Goal: Task Accomplishment & Management: Manage account settings

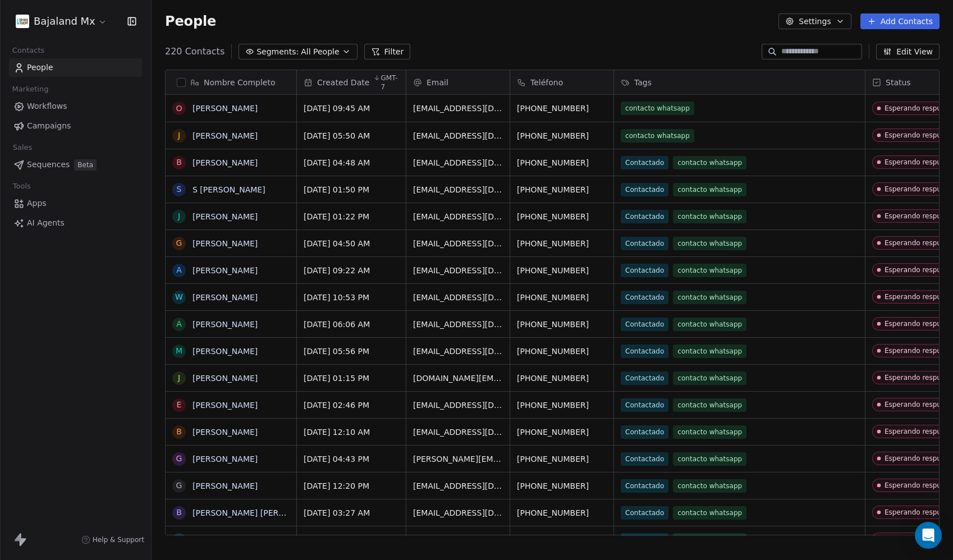
scroll to position [484, 793]
click at [59, 21] on html "Bajaland Mx Contacts People Marketing Workflows Campaigns Sales Sequences Beta …" at bounding box center [476, 280] width 953 height 560
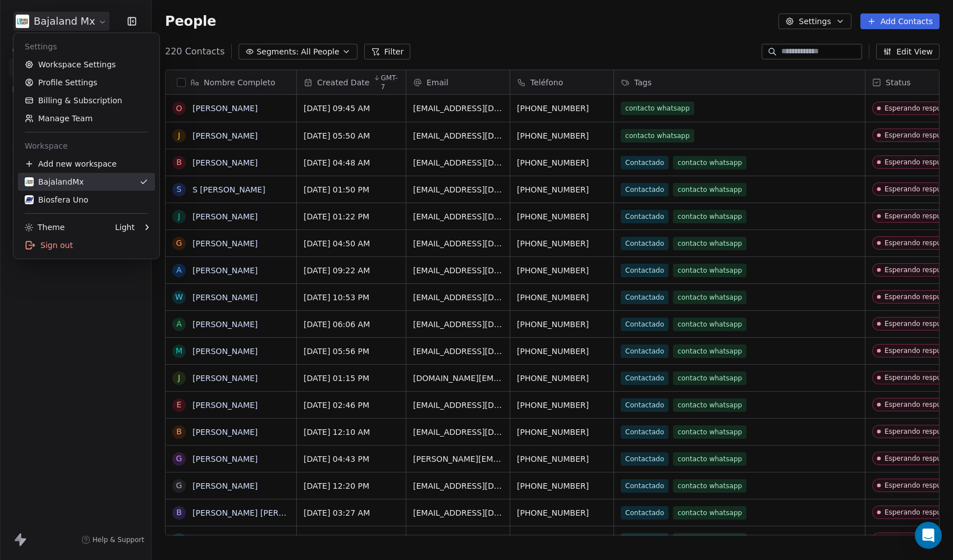
click at [68, 181] on div "BajalandMx" at bounding box center [54, 181] width 59 height 11
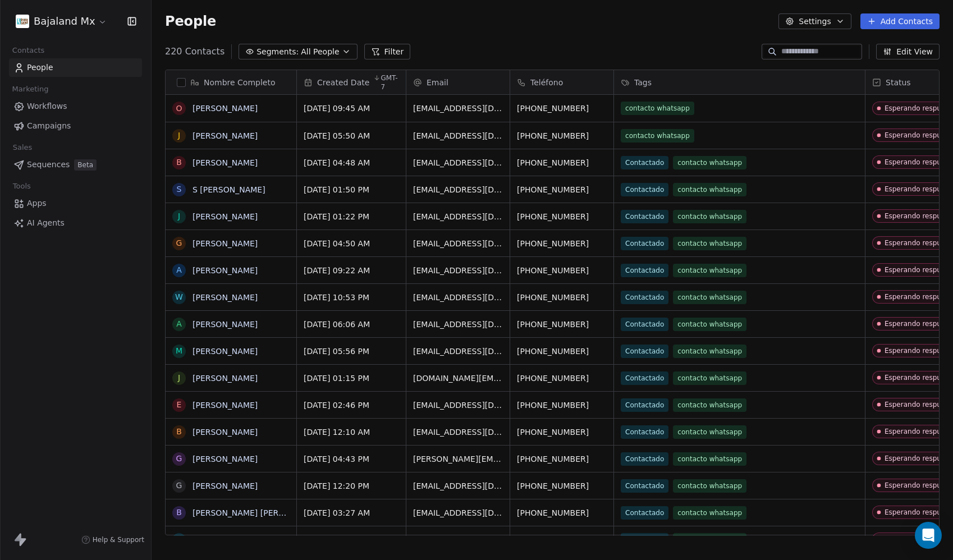
click at [61, 25] on html "Bajaland Mx Contacts People Marketing Workflows Campaigns Sales Sequences Beta …" at bounding box center [476, 280] width 953 height 560
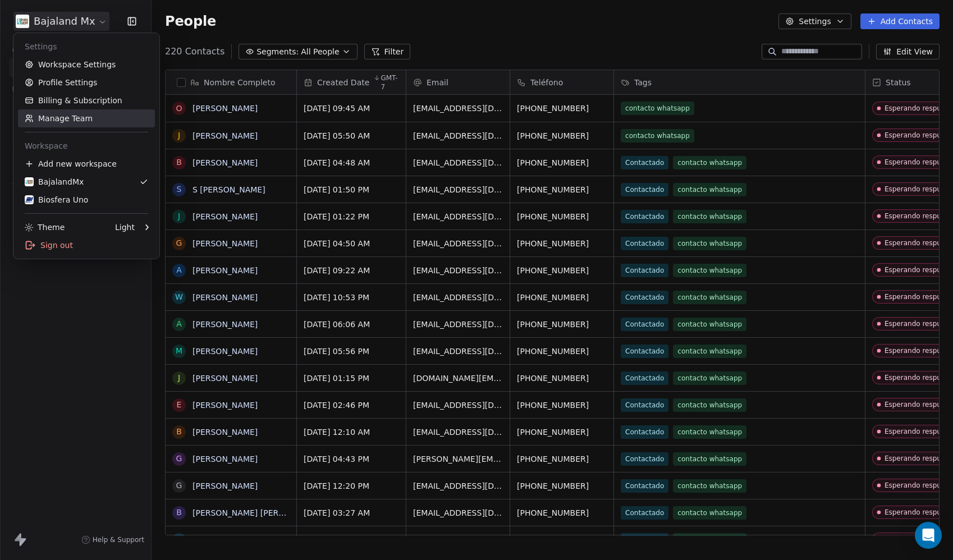
click at [54, 123] on link "Manage Team" at bounding box center [86, 118] width 137 height 18
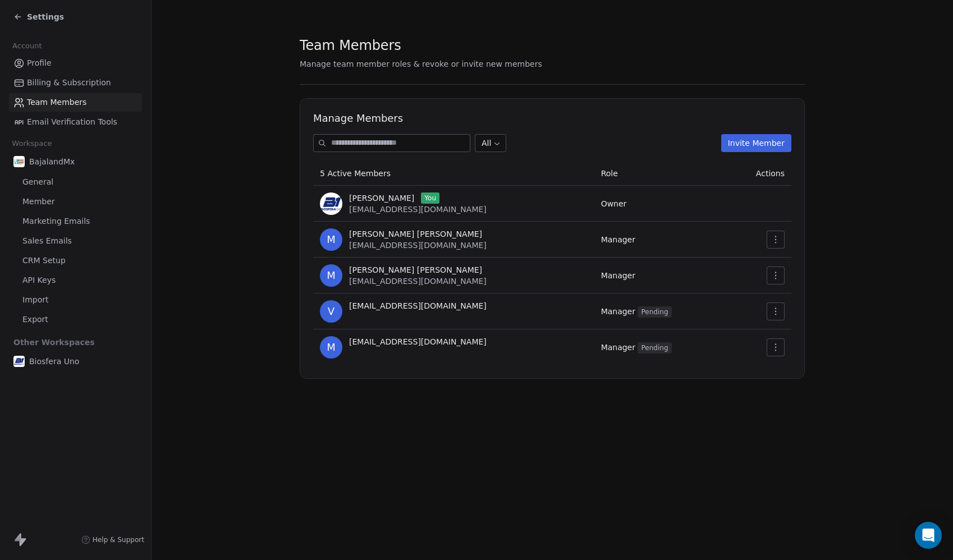
click at [777, 276] on icon "button" at bounding box center [775, 275] width 9 height 9
click at [786, 298] on div "Update" at bounding box center [811, 300] width 80 height 18
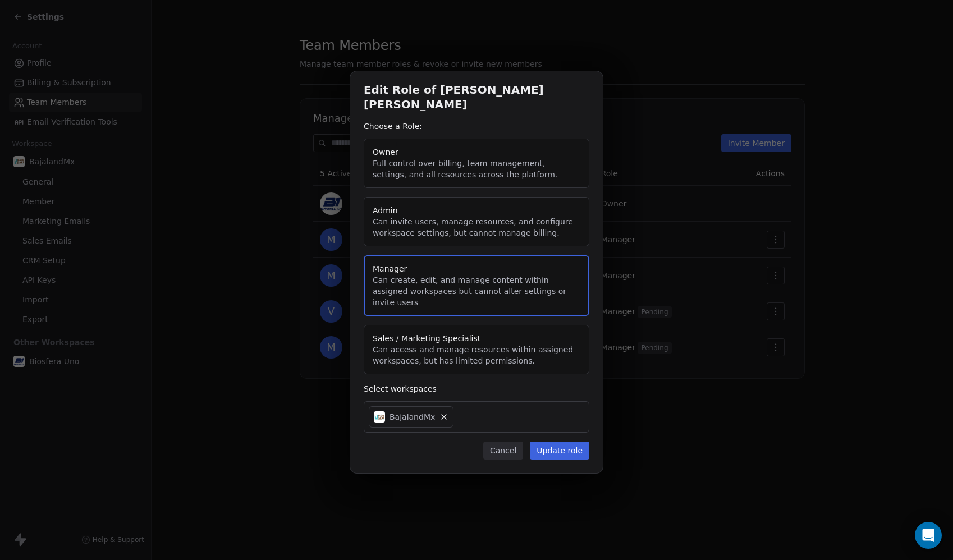
click at [474, 404] on div "BajalandMx" at bounding box center [477, 416] width 226 height 31
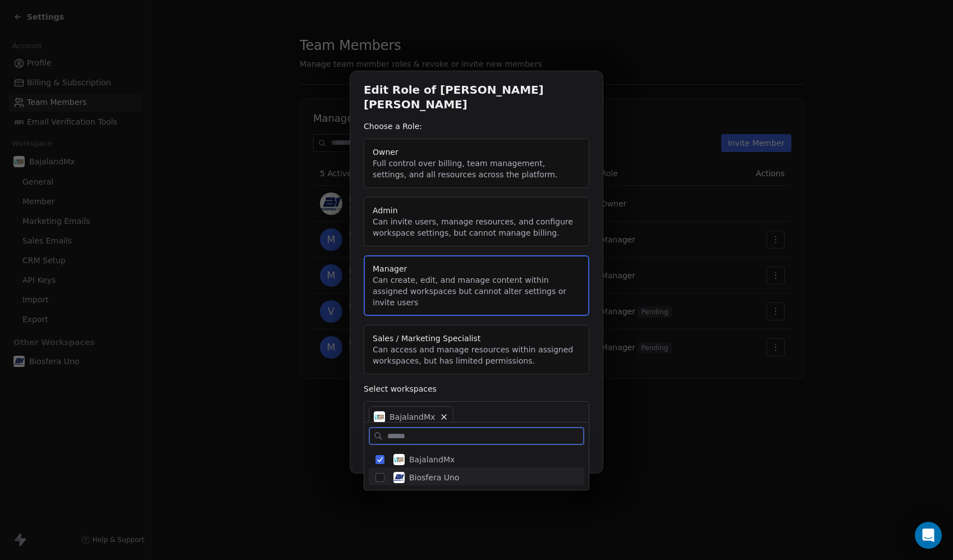
click at [441, 481] on span "Biosfera Uno" at bounding box center [434, 477] width 50 height 11
click at [601, 406] on div "Edit Role of [PERSON_NAME] [PERSON_NAME] Choose a Role: Owner Full control over…" at bounding box center [476, 279] width 953 height 453
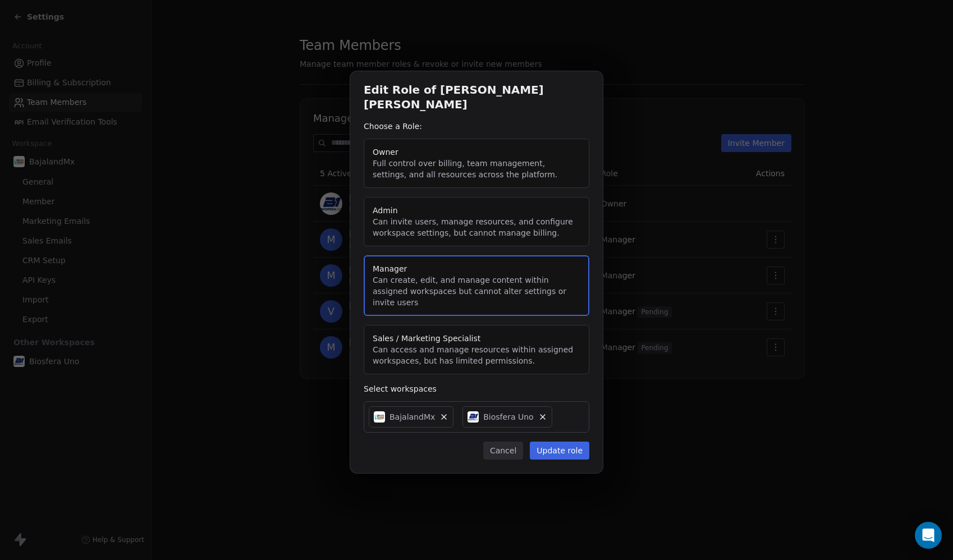
click at [579, 442] on button "Update role" at bounding box center [560, 451] width 60 height 18
